Goal: Task Accomplishment & Management: Use online tool/utility

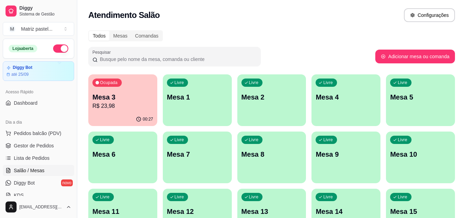
scroll to position [37, 0]
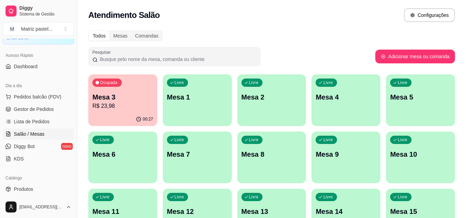
click at [128, 101] on p "Mesa 3" at bounding box center [122, 97] width 61 height 10
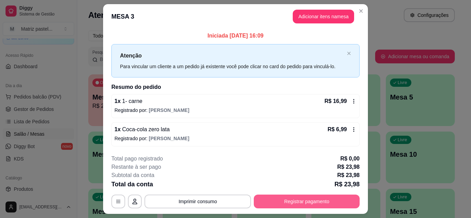
click at [280, 205] on button "Registrar pagamento" at bounding box center [307, 202] width 106 height 14
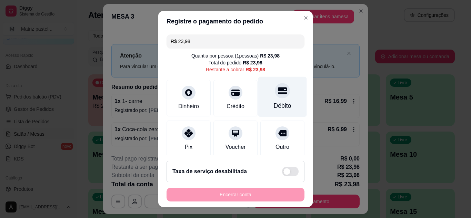
click at [283, 93] on div "Débito" at bounding box center [282, 97] width 49 height 40
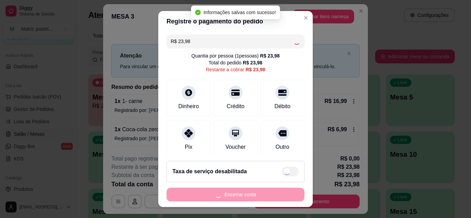
type input "R$ 0,00"
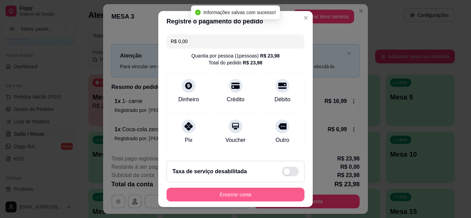
click at [234, 195] on button "Encerrar conta" at bounding box center [236, 195] width 138 height 14
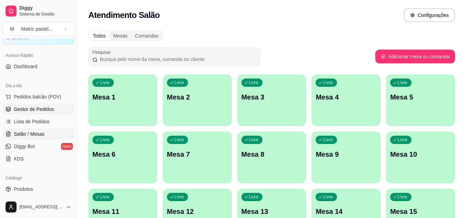
click at [27, 106] on link "Gestor de Pedidos" at bounding box center [38, 109] width 71 height 11
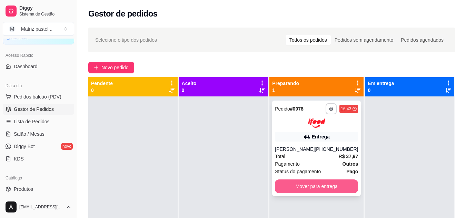
click at [303, 183] on button "Mover para entrega" at bounding box center [316, 187] width 83 height 14
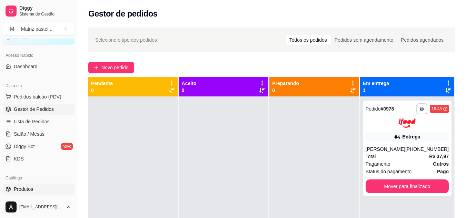
click at [29, 188] on span "Produtos" at bounding box center [23, 189] width 19 height 7
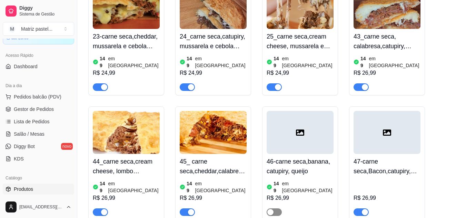
click at [276, 209] on span "button" at bounding box center [274, 213] width 15 height 8
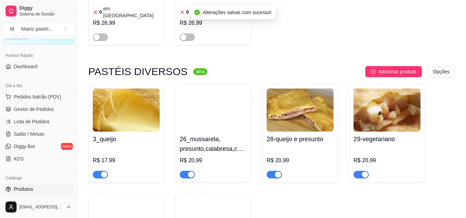
scroll to position [1793, 0]
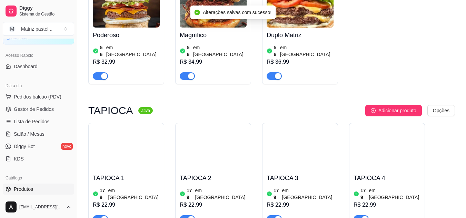
scroll to position [2311, 0]
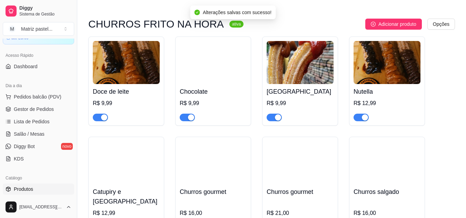
scroll to position [2966, 0]
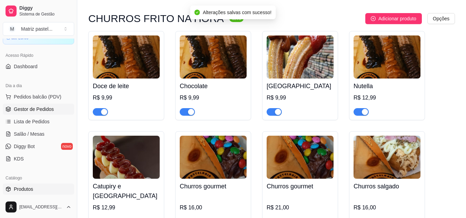
click at [24, 113] on link "Gestor de Pedidos" at bounding box center [38, 109] width 71 height 11
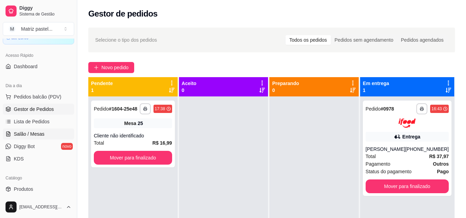
click at [27, 135] on span "Salão / Mesas" at bounding box center [29, 134] width 31 height 7
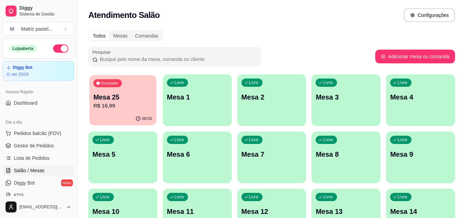
click at [137, 115] on div "00:01" at bounding box center [122, 118] width 67 height 13
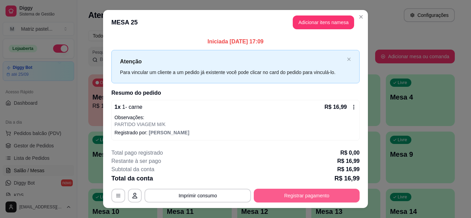
click at [303, 190] on button "Registrar pagamento" at bounding box center [307, 196] width 106 height 14
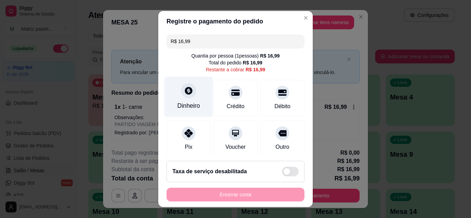
click at [182, 97] on div at bounding box center [188, 90] width 15 height 15
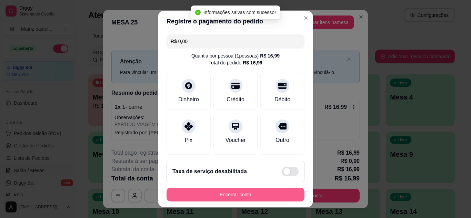
type input "R$ 0,00"
click at [253, 195] on button "Encerrar conta" at bounding box center [236, 195] width 138 height 14
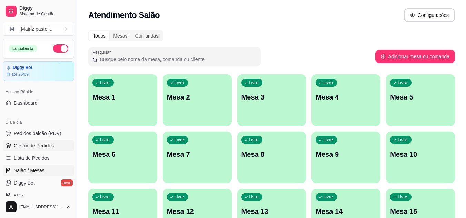
click at [10, 148] on icon at bounding box center [8, 147] width 4 height 1
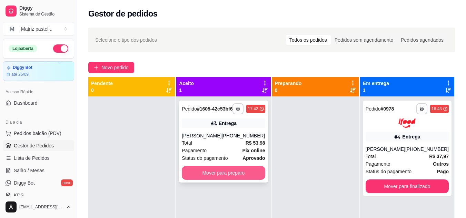
click at [256, 179] on button "Mover para preparo" at bounding box center [223, 173] width 83 height 14
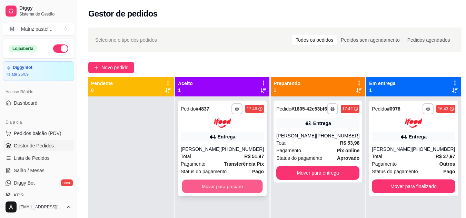
click at [221, 193] on button "Mover para preparo" at bounding box center [222, 186] width 81 height 13
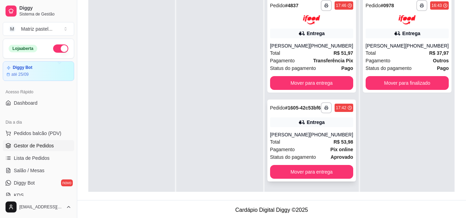
scroll to position [19, 0]
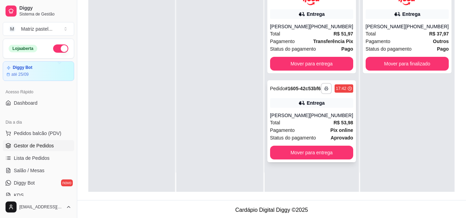
click at [325, 91] on icon "button" at bounding box center [326, 89] width 4 height 4
click at [315, 117] on button "IMPRESSORA" at bounding box center [308, 115] width 48 height 11
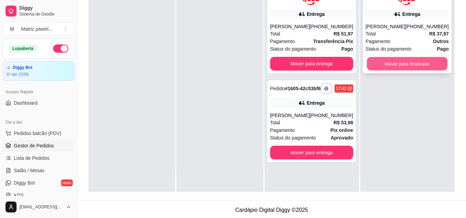
click at [385, 61] on button "Mover para finalizado" at bounding box center [407, 63] width 81 height 13
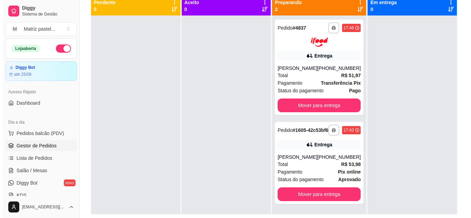
scroll to position [69, 0]
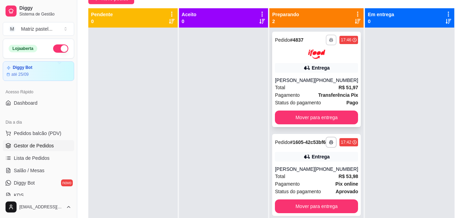
click at [326, 40] on button "button" at bounding box center [331, 39] width 11 height 11
click at [322, 61] on button "IMPRESSORA" at bounding box center [307, 64] width 48 height 11
click at [328, 89] on div "Total R$ 51,97" at bounding box center [316, 88] width 83 height 8
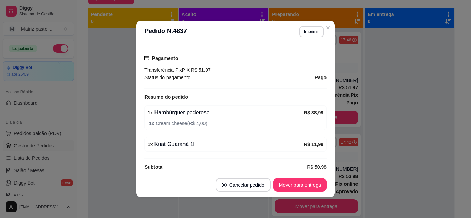
scroll to position [201, 0]
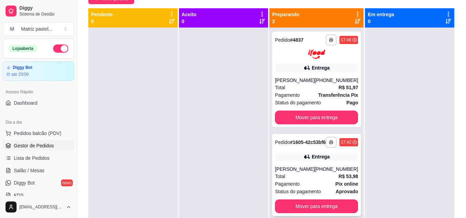
click at [325, 180] on div "Total R$ 53,98" at bounding box center [316, 177] width 83 height 8
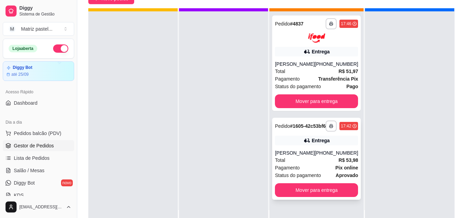
scroll to position [19, 0]
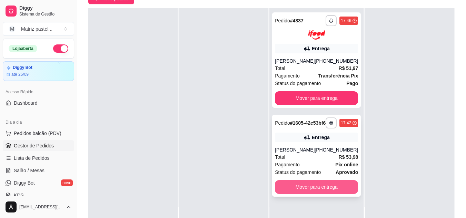
click at [308, 191] on button "Mover para entrega" at bounding box center [316, 187] width 83 height 14
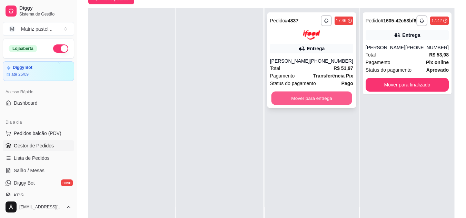
click at [307, 96] on button "Mover para entrega" at bounding box center [311, 97] width 81 height 13
